Goal: Obtain resource: Obtain resource

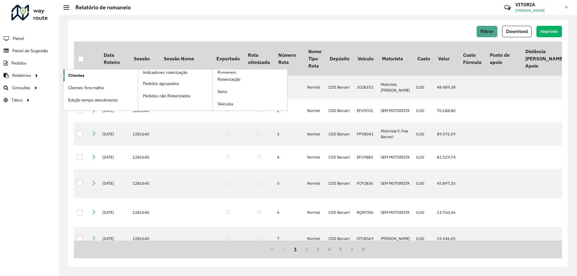
click at [73, 76] on span "Clientes" at bounding box center [76, 75] width 16 height 6
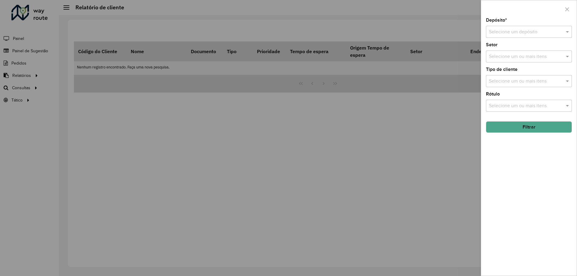
click at [510, 31] on input "text" at bounding box center [523, 32] width 68 height 7
click at [502, 47] on span "CDD Barueri" at bounding box center [501, 49] width 26 height 5
click at [522, 84] on input "text" at bounding box center [525, 81] width 77 height 7
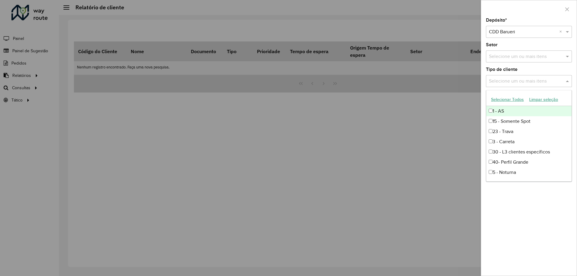
click at [522, 84] on input "text" at bounding box center [525, 81] width 77 height 7
click at [563, 80] on input "text" at bounding box center [525, 81] width 77 height 7
click at [548, 59] on input "text" at bounding box center [525, 56] width 77 height 7
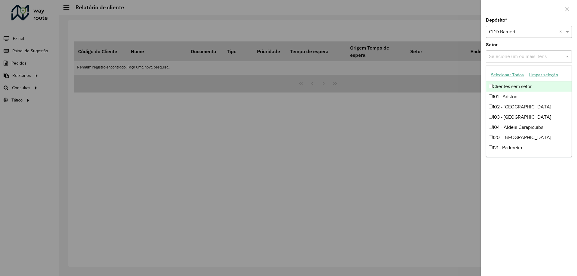
click at [548, 59] on input "text" at bounding box center [525, 56] width 77 height 7
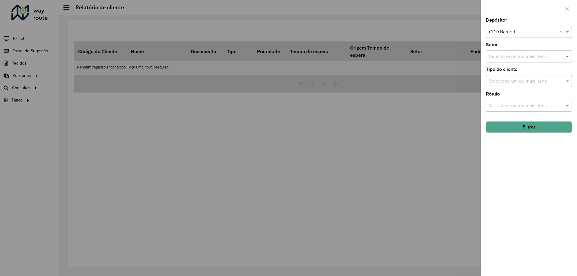
click at [567, 57] on span at bounding box center [568, 56] width 8 height 7
click at [550, 105] on input "text" at bounding box center [525, 105] width 77 height 7
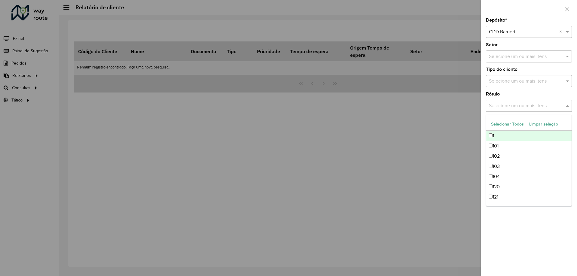
click at [569, 108] on span at bounding box center [568, 105] width 8 height 7
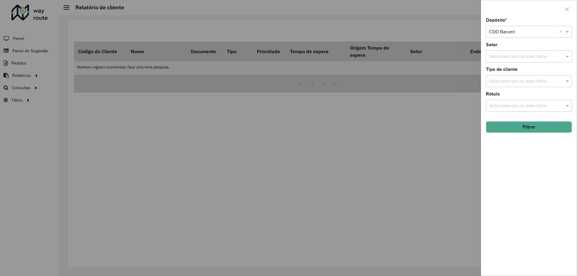
click at [547, 131] on button "Filtrar" at bounding box center [529, 126] width 86 height 11
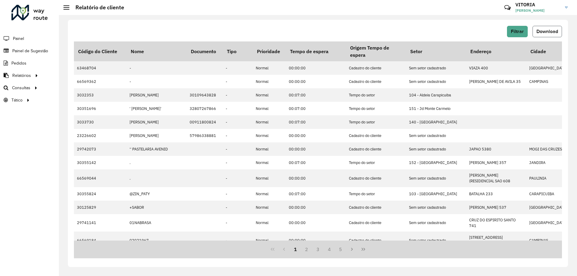
click at [545, 34] on span "Download" at bounding box center [547, 31] width 22 height 5
